Goal: Navigation & Orientation: Find specific page/section

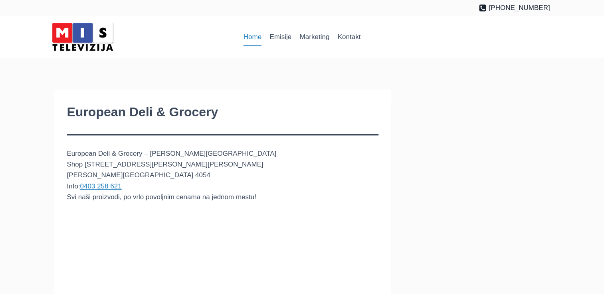
click at [256, 32] on link "Home" at bounding box center [252, 37] width 26 height 19
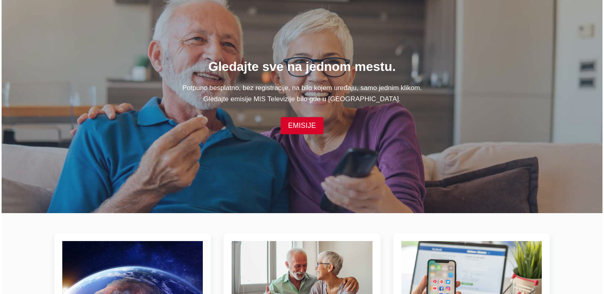
scroll to position [160, 0]
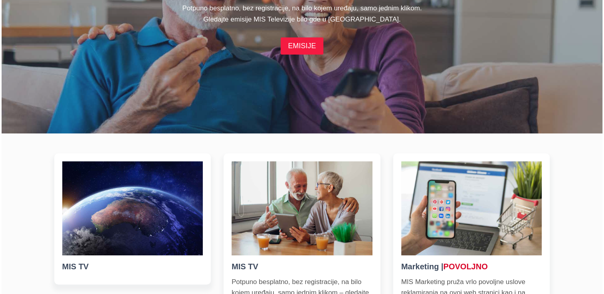
click at [306, 46] on link "EMISIJE" at bounding box center [301, 45] width 42 height 17
